Goal: Task Accomplishment & Management: Manage account settings

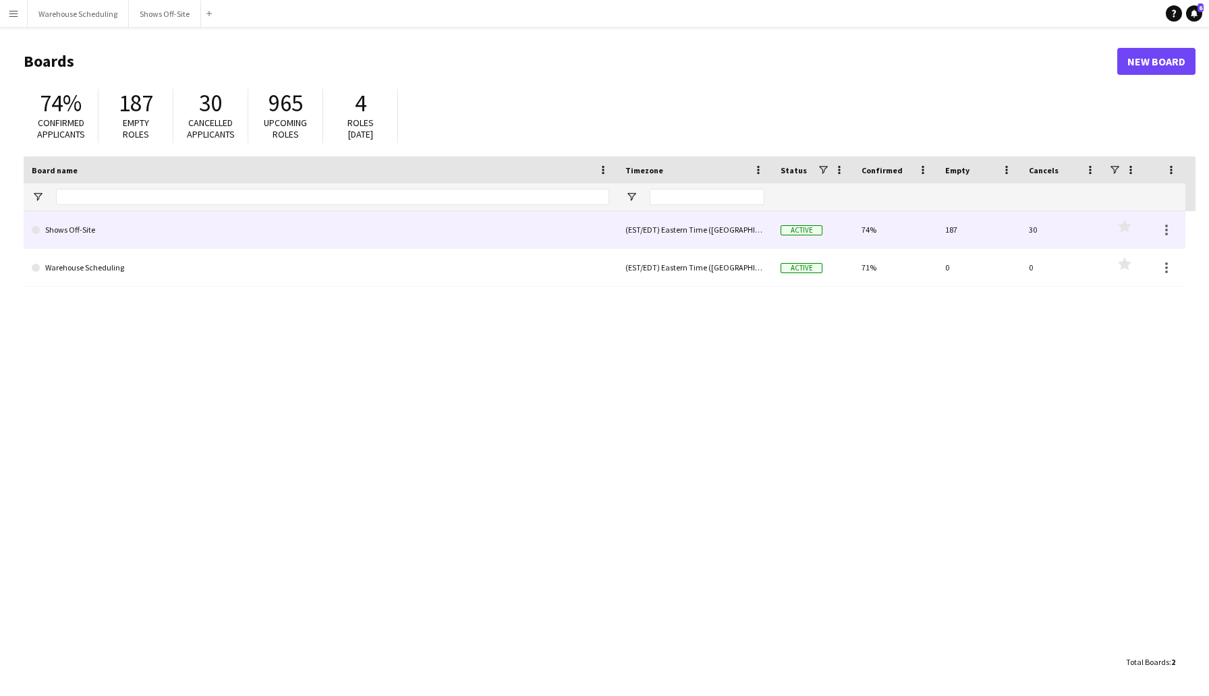
click at [147, 223] on link "Shows Off-Site" at bounding box center [320, 230] width 577 height 38
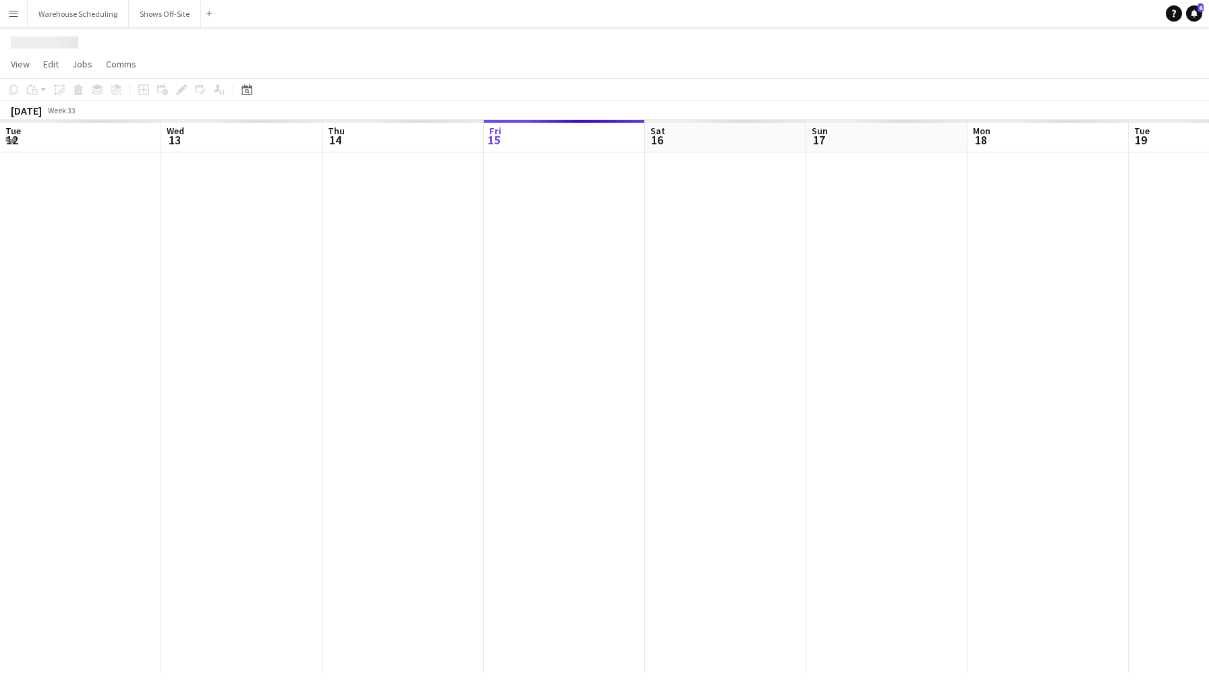
scroll to position [0, 322]
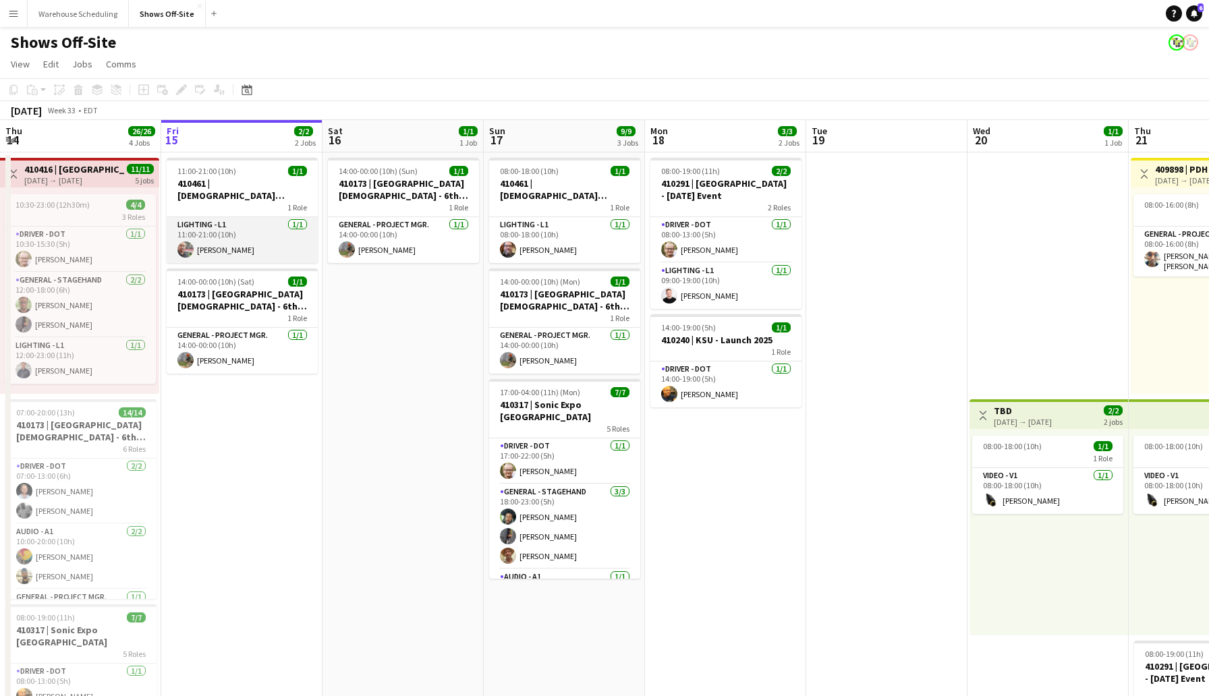
click at [184, 249] on app-user-avatar at bounding box center [185, 249] width 16 height 16
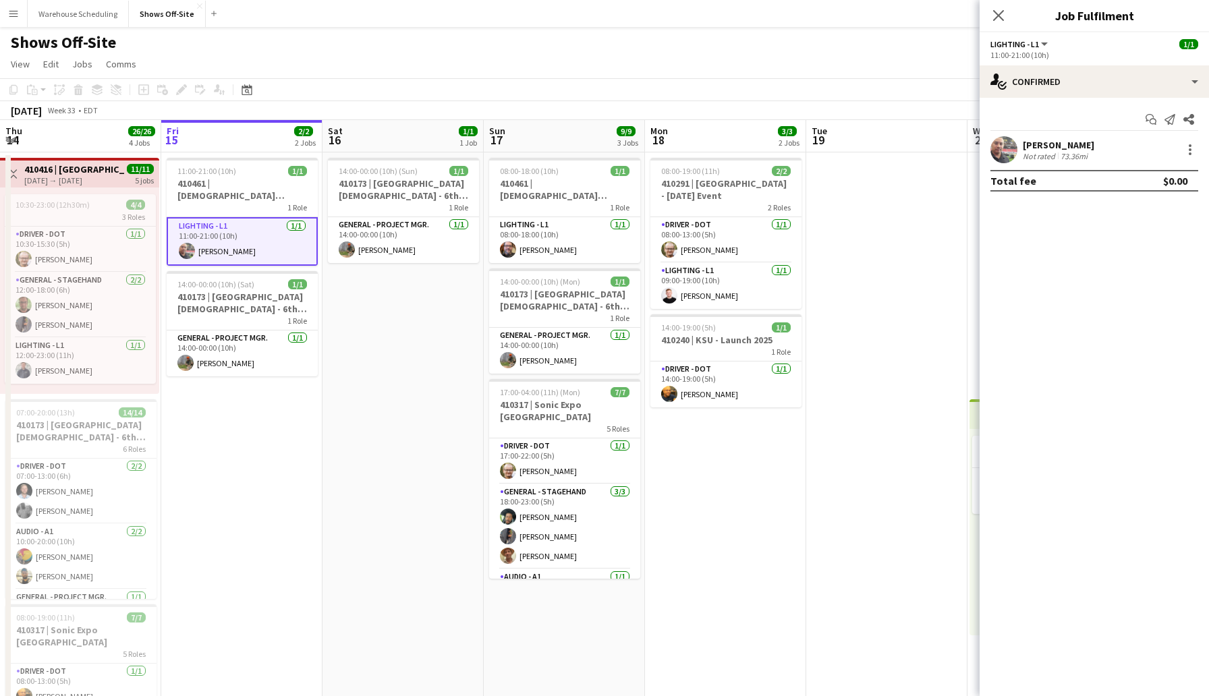
click at [184, 249] on app-user-avatar at bounding box center [187, 251] width 16 height 16
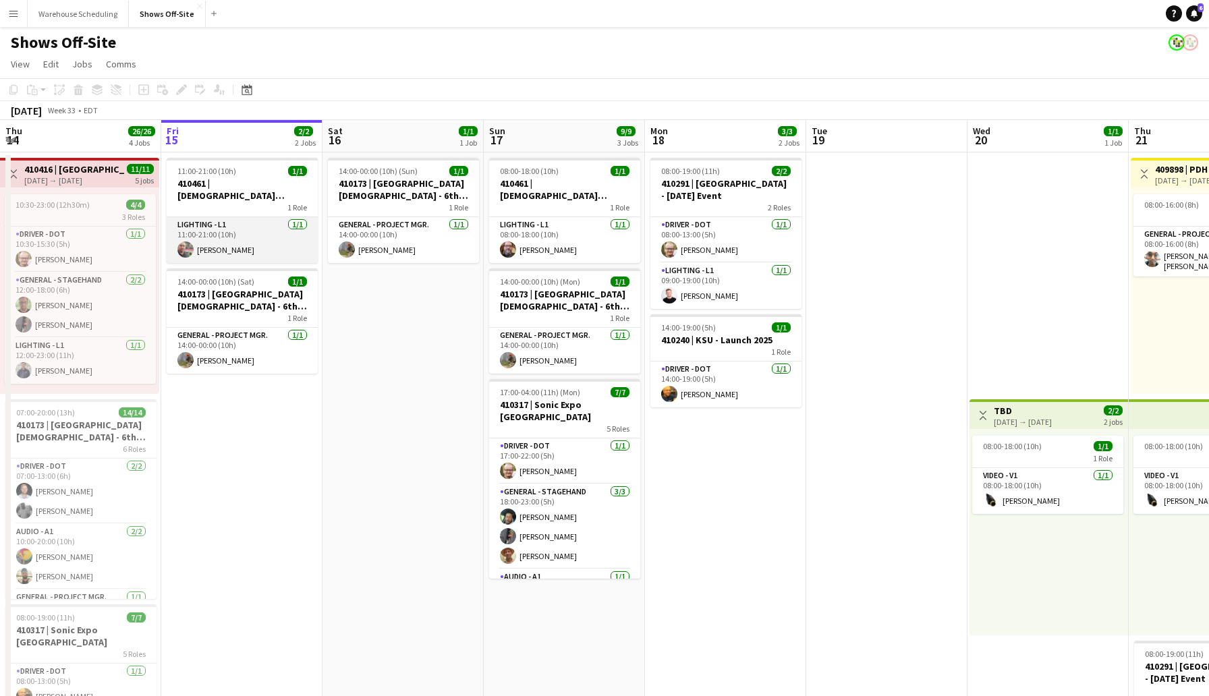
click at [181, 247] on app-user-avatar at bounding box center [185, 249] width 16 height 16
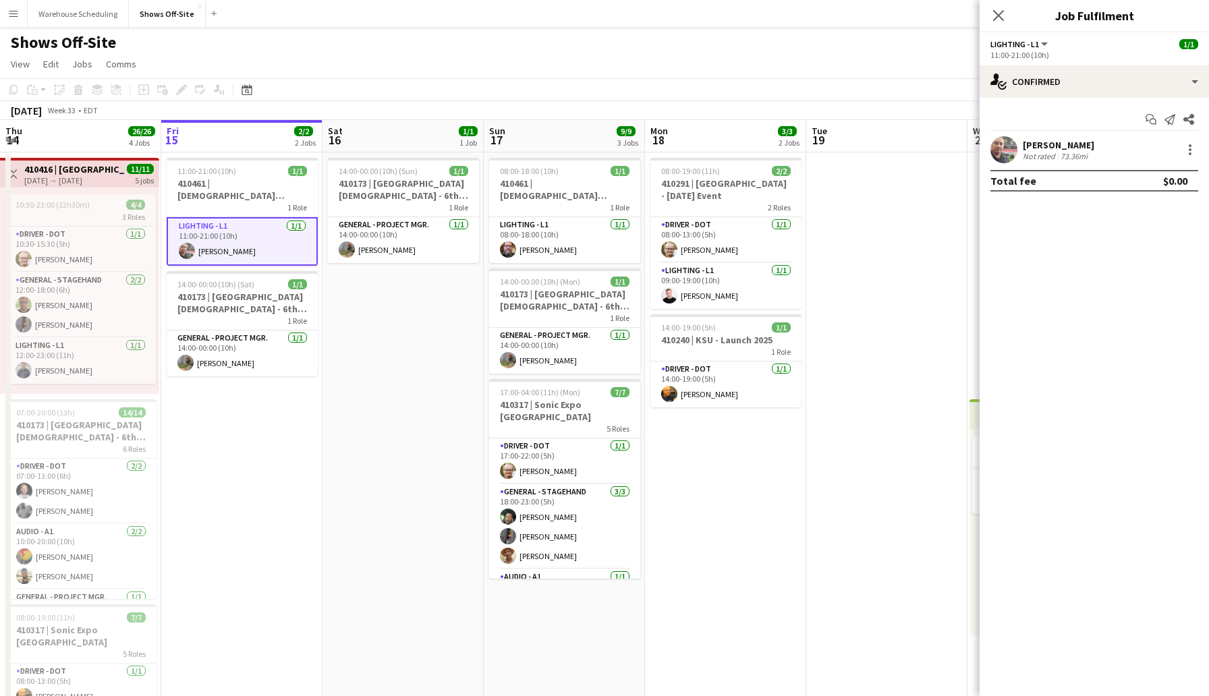
click at [1004, 150] on app-user-avatar at bounding box center [1003, 149] width 27 height 27
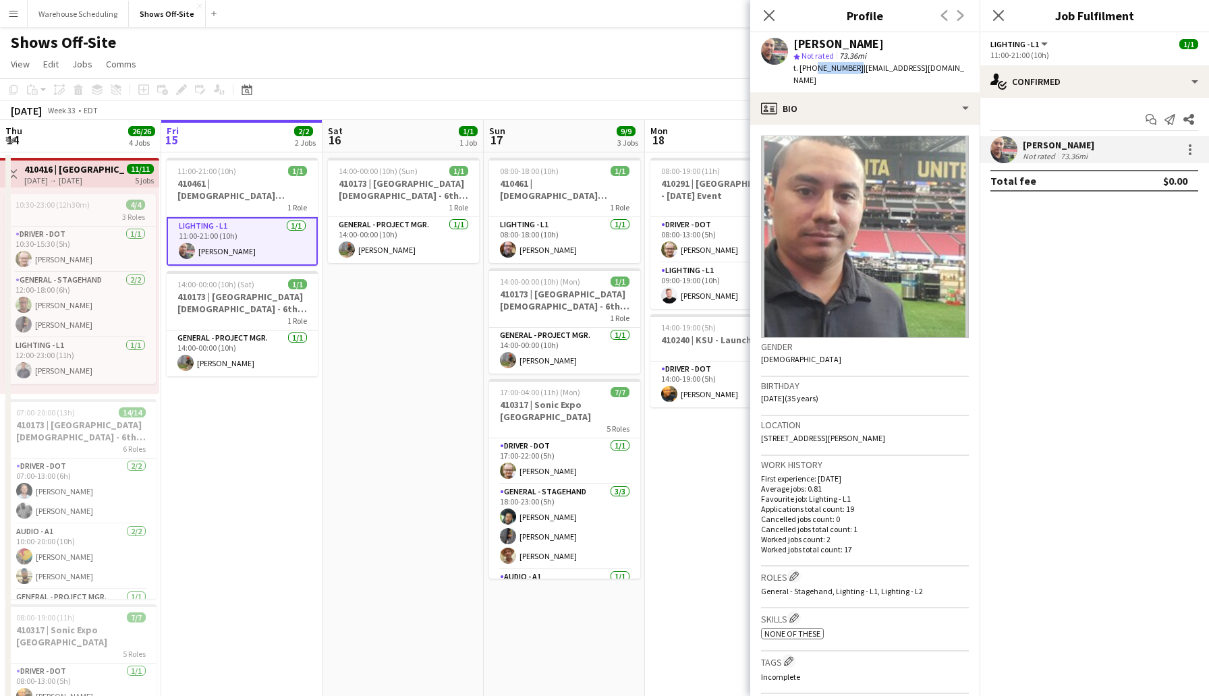
drag, startPoint x: 850, startPoint y: 69, endPoint x: 810, endPoint y: 69, distance: 39.8
click at [810, 69] on div "t. [PHONE_NUMBER] | [EMAIL_ADDRESS][DOMAIN_NAME]" at bounding box center [880, 74] width 175 height 24
click at [784, 71] on div "[PERSON_NAME] star Not rated 73.36mi t. [PHONE_NUMBER] | [EMAIL_ADDRESS][DOMAIN…" at bounding box center [864, 62] width 229 height 60
click at [401, 12] on app-navbar "Menu Boards Boards Boards All jobs Status Workforce Workforce My Workforce Recr…" at bounding box center [604, 13] width 1209 height 27
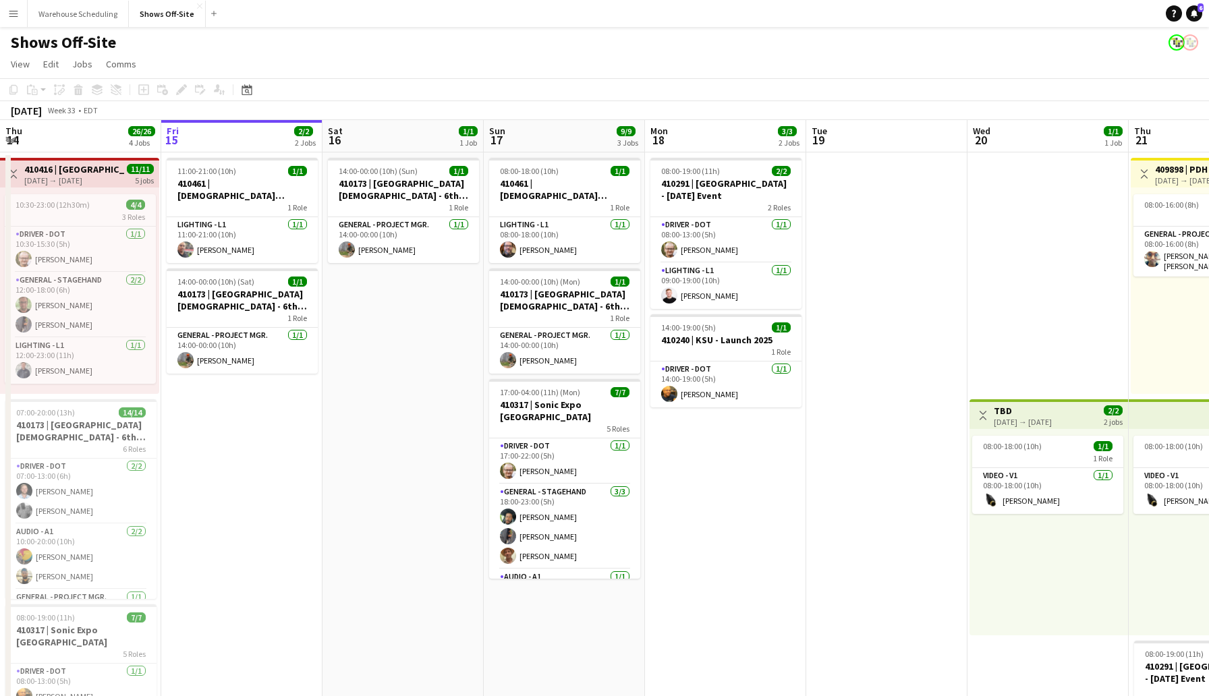
click at [403, 51] on div "Shows Off-Site" at bounding box center [604, 40] width 1209 height 26
